Goal: Task Accomplishment & Management: Manage account settings

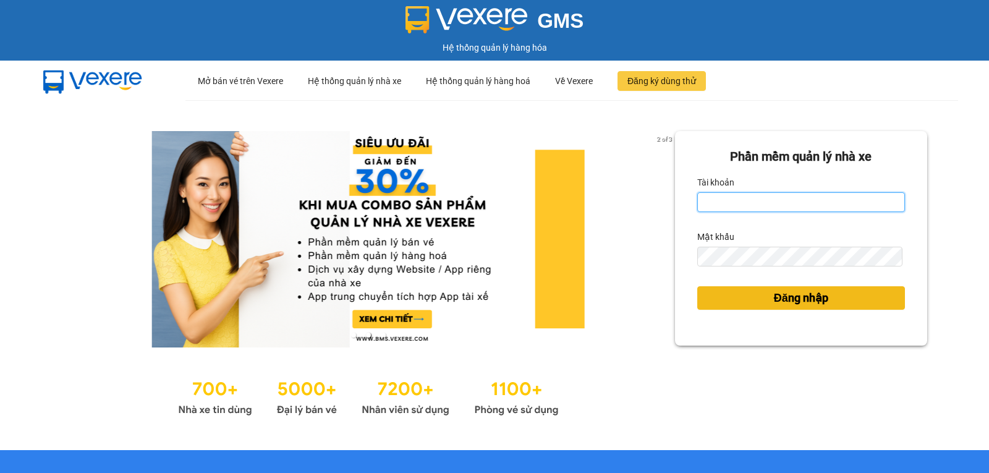
type input "phamanh.trungnga"
click at [804, 297] on span "Đăng nhập" at bounding box center [801, 297] width 54 height 17
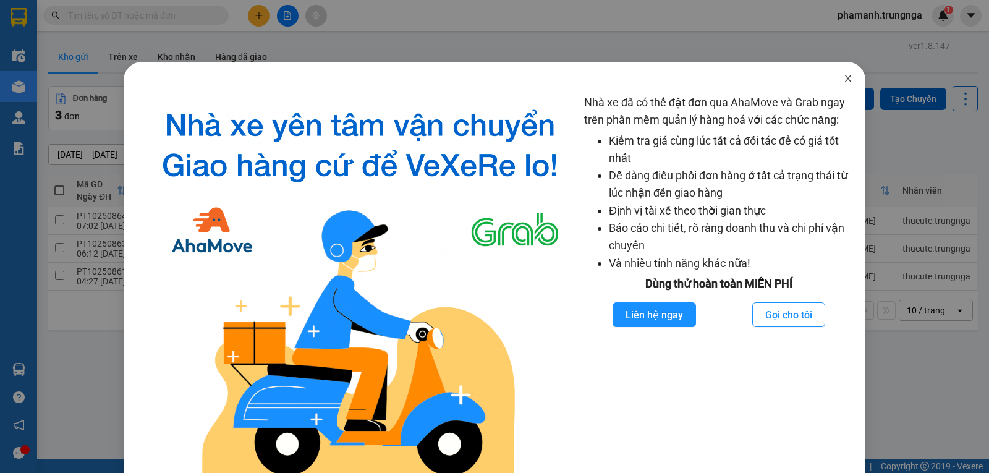
click at [843, 79] on icon "close" at bounding box center [848, 79] width 10 height 10
